Goal: Task Accomplishment & Management: Manage account settings

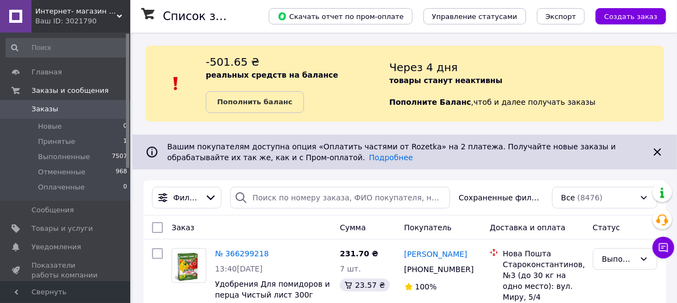
click at [37, 109] on span "Заказы" at bounding box center [44, 109] width 27 height 10
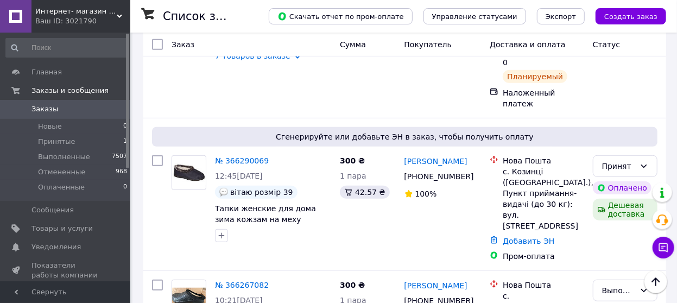
scroll to position [326, 0]
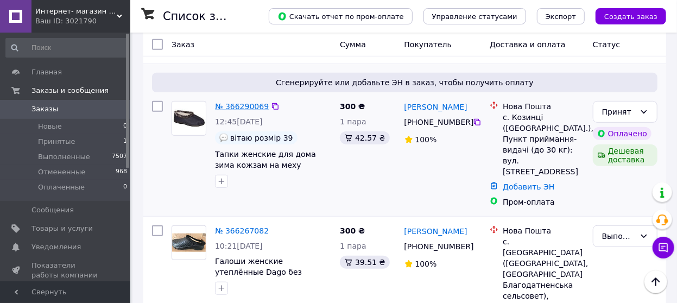
click at [254, 102] on link "№ 366290069" at bounding box center [242, 106] width 54 height 9
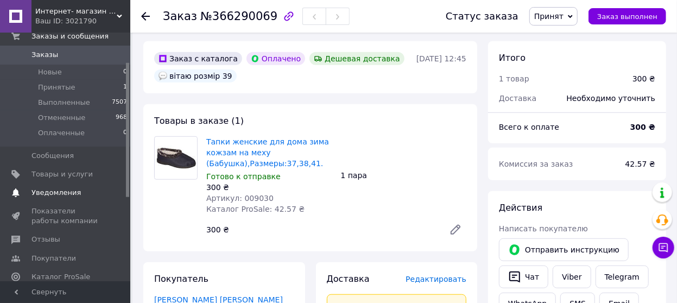
scroll to position [109, 0]
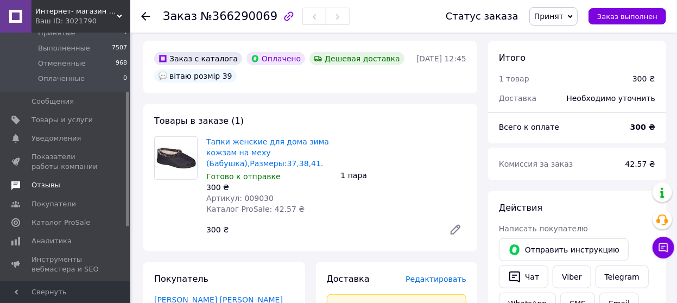
click at [49, 187] on span "Отзывы" at bounding box center [45, 185] width 29 height 10
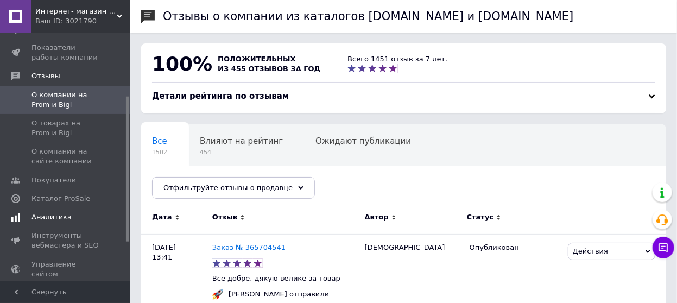
click at [68, 212] on span "Аналитика" at bounding box center [65, 217] width 69 height 10
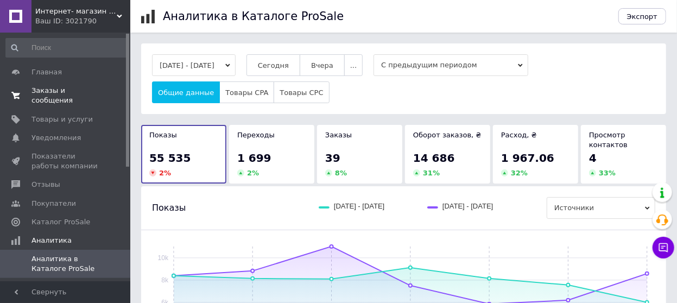
click at [52, 88] on span "Заказы и сообщения" at bounding box center [65, 96] width 69 height 20
